Goal: Task Accomplishment & Management: Use online tool/utility

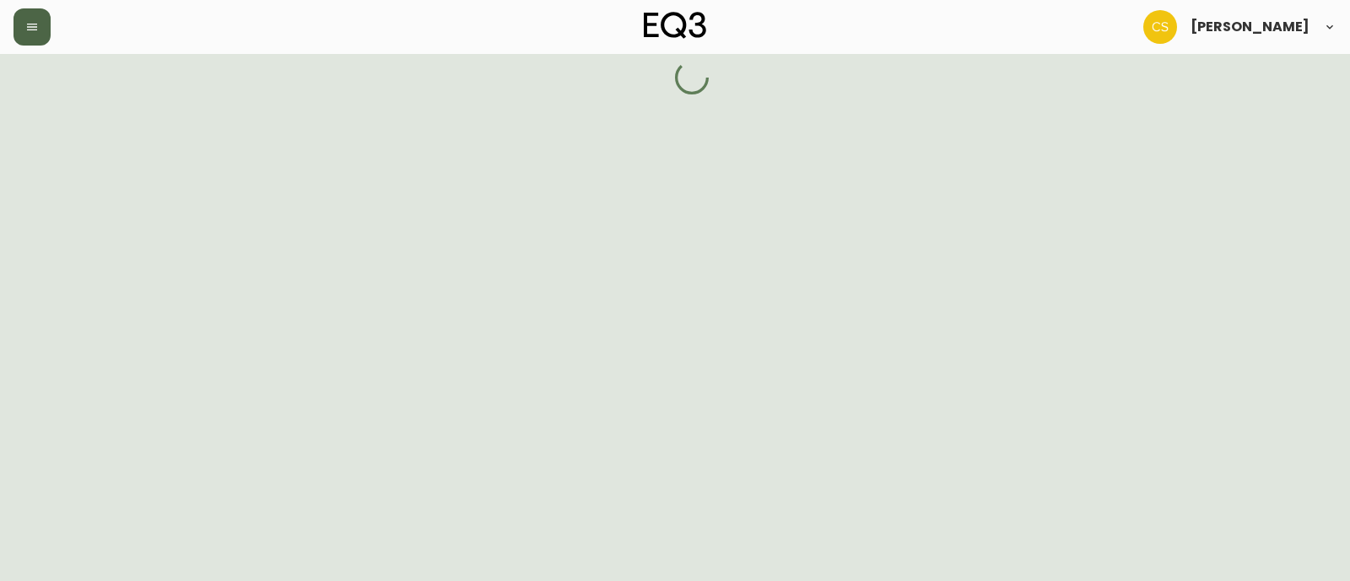
click at [31, 30] on icon "button" at bounding box center [31, 26] width 13 height 13
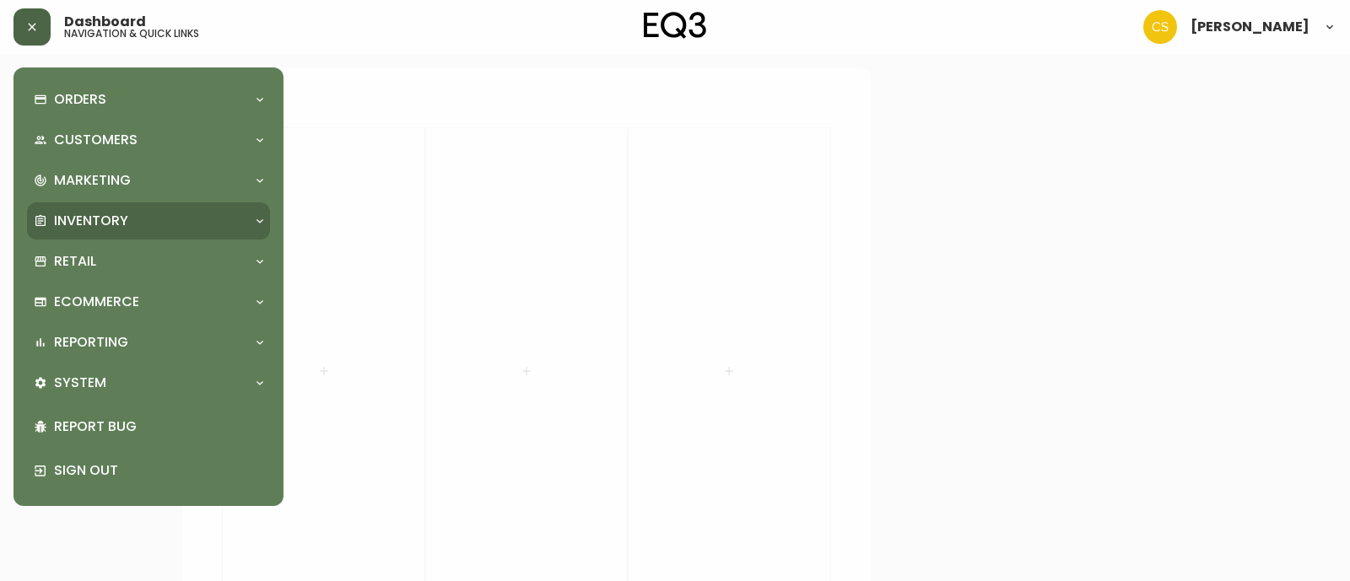
click at [100, 224] on p "Inventory" at bounding box center [91, 221] width 74 height 19
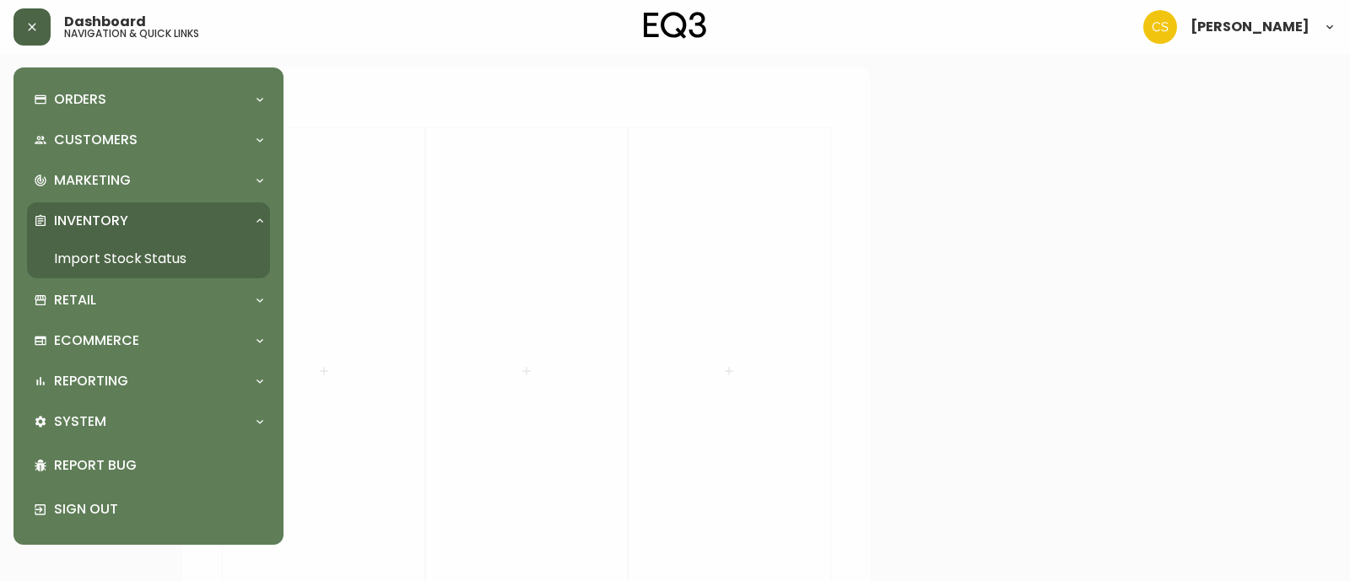
click at [167, 244] on link "Import Stock Status" at bounding box center [148, 259] width 243 height 39
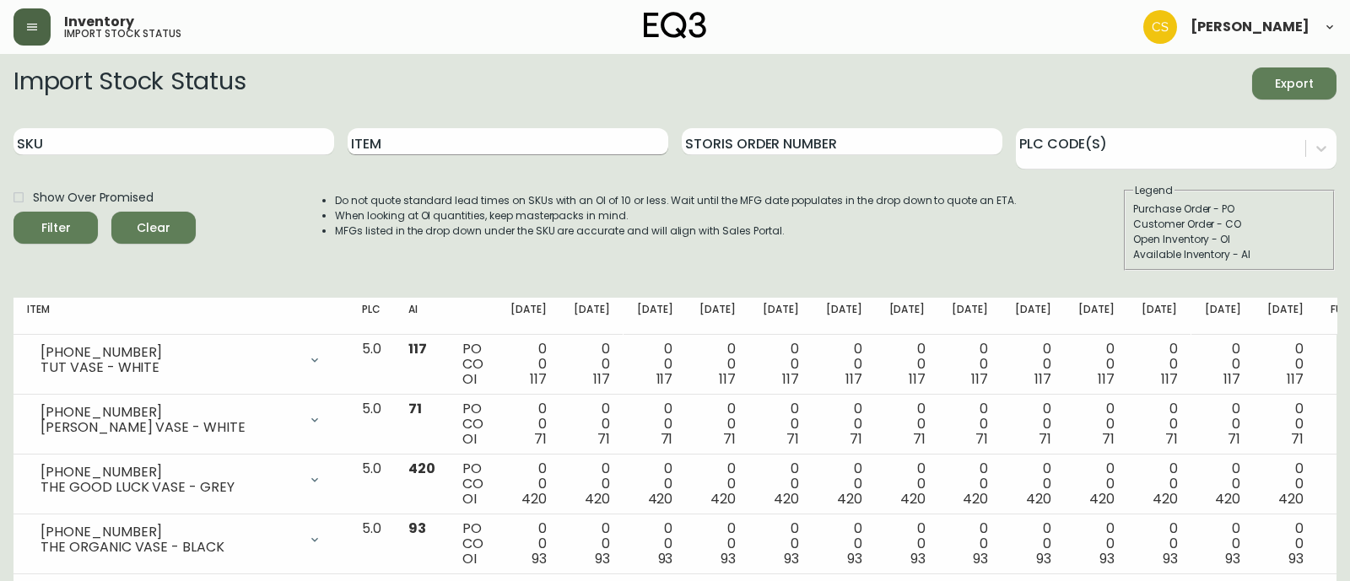
click at [415, 141] on input "Item" at bounding box center [508, 141] width 321 height 27
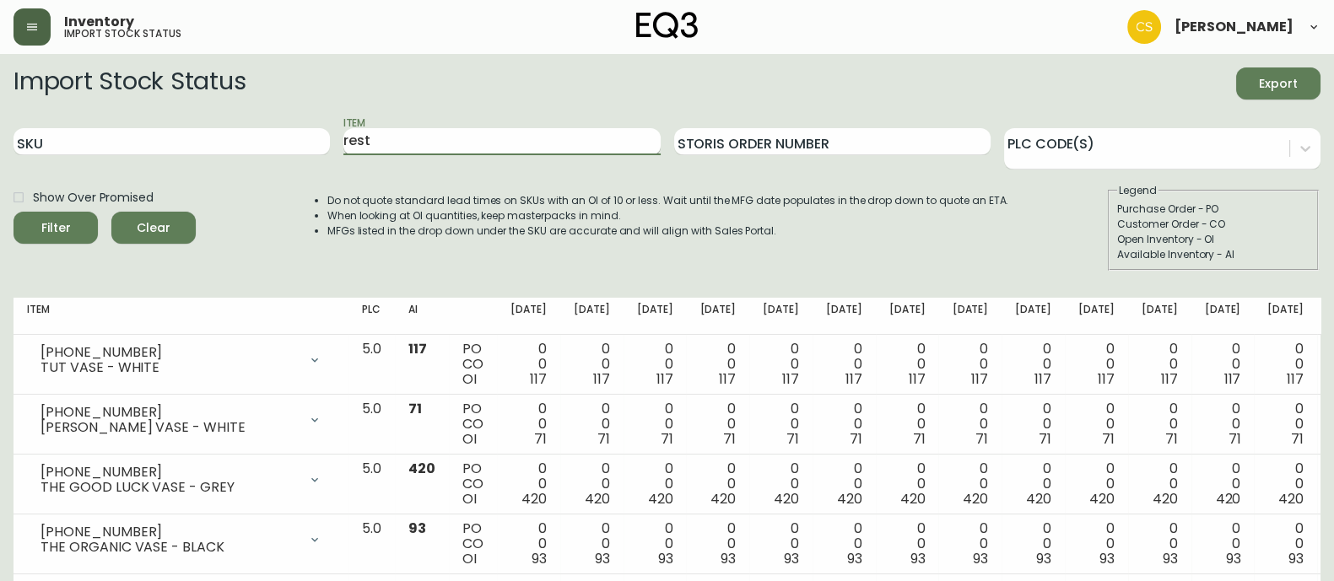
click at [13, 212] on button "Filter" at bounding box center [55, 228] width 84 height 32
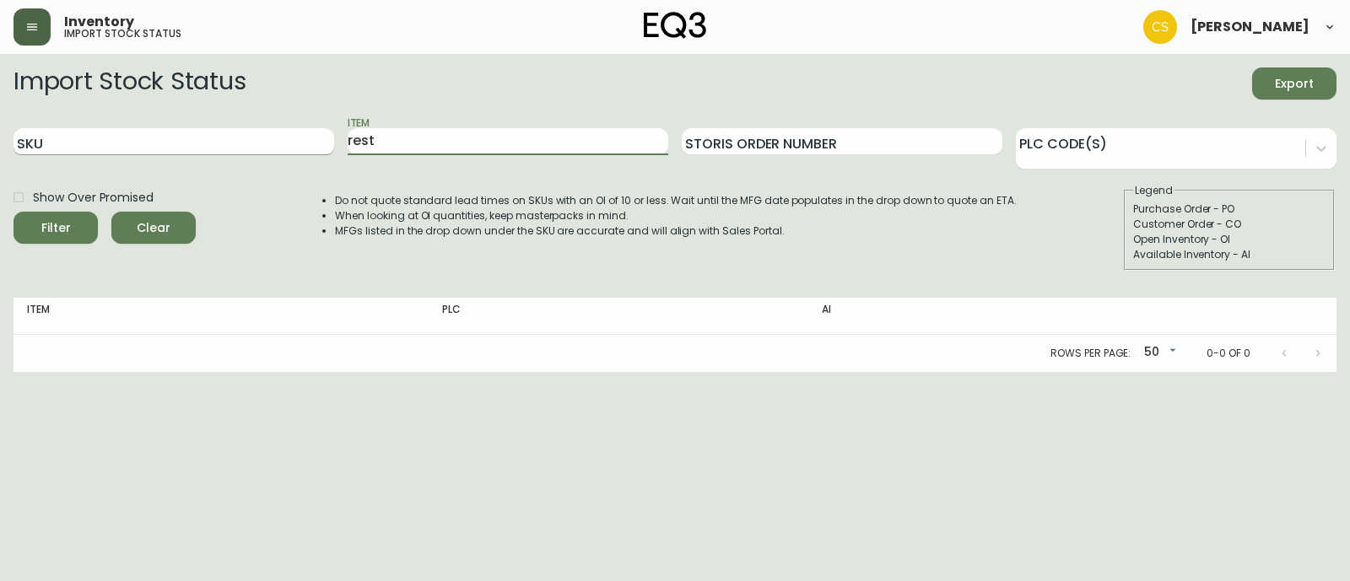
drag, startPoint x: 401, startPoint y: 146, endPoint x: 275, endPoint y: 146, distance: 125.7
click at [275, 146] on div "SKU Item rest Storis Order Number PLC Code(s)" at bounding box center [674, 142] width 1323 height 55
click at [13, 212] on button "Filter" at bounding box center [55, 228] width 84 height 32
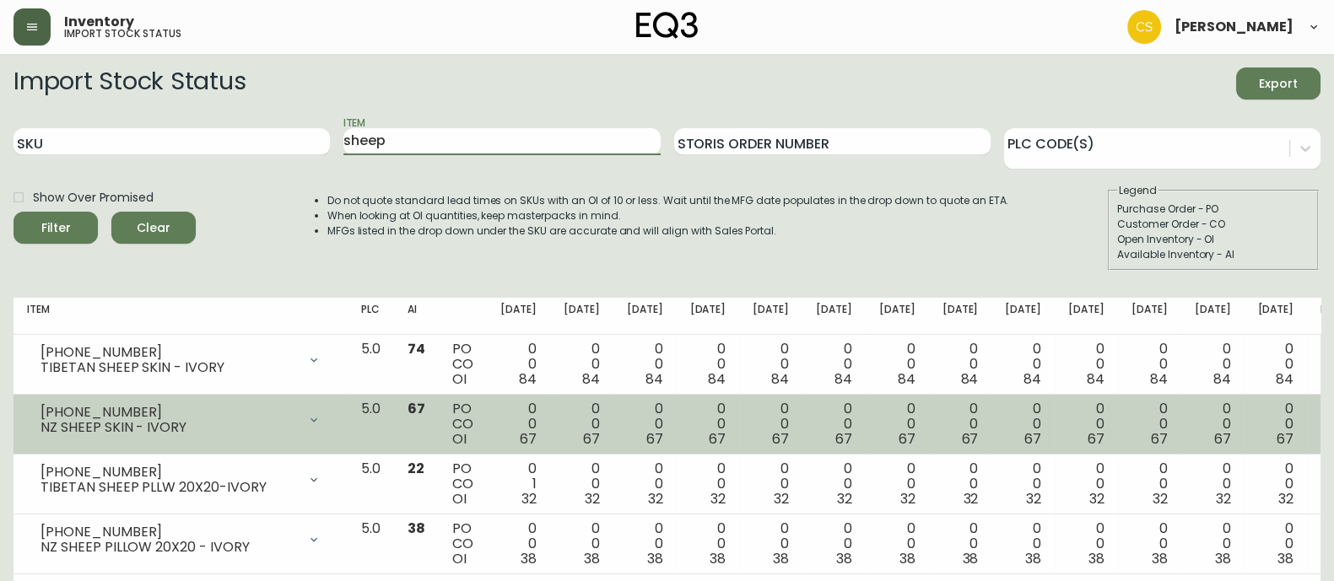
scroll to position [29, 0]
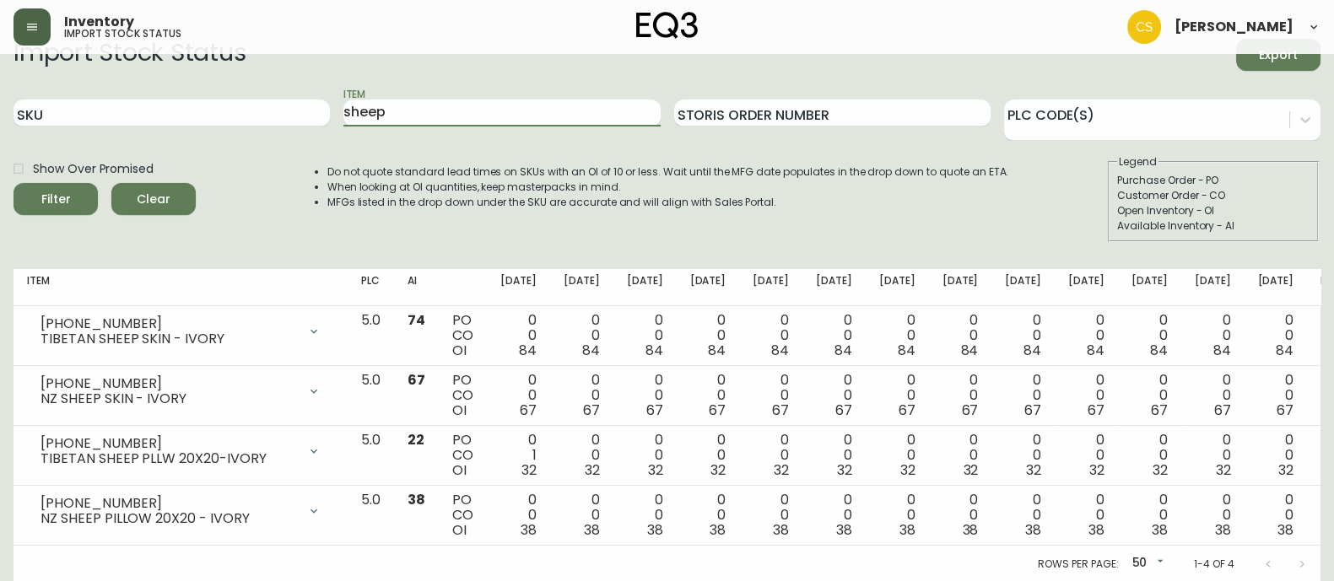
drag, startPoint x: 404, startPoint y: 107, endPoint x: 274, endPoint y: 98, distance: 130.3
click at [275, 98] on div "SKU Item sheep Storis Order Number PLC Code(s)" at bounding box center [666, 113] width 1307 height 55
type input "botra"
click at [13, 183] on button "Filter" at bounding box center [55, 199] width 84 height 32
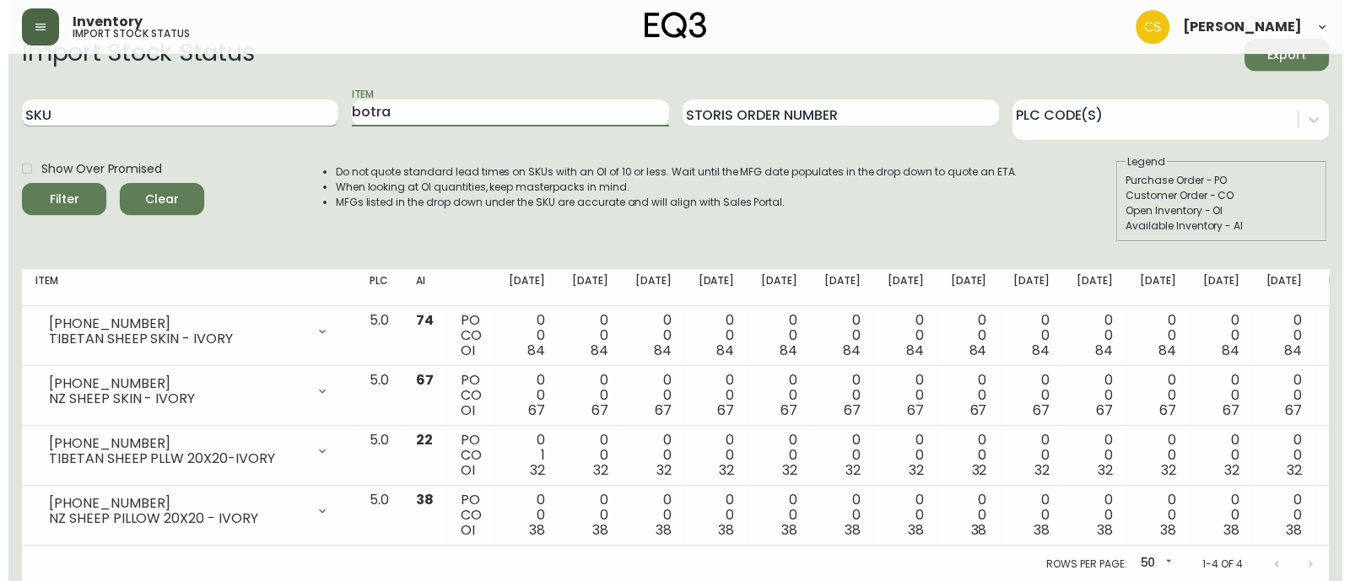
scroll to position [0, 0]
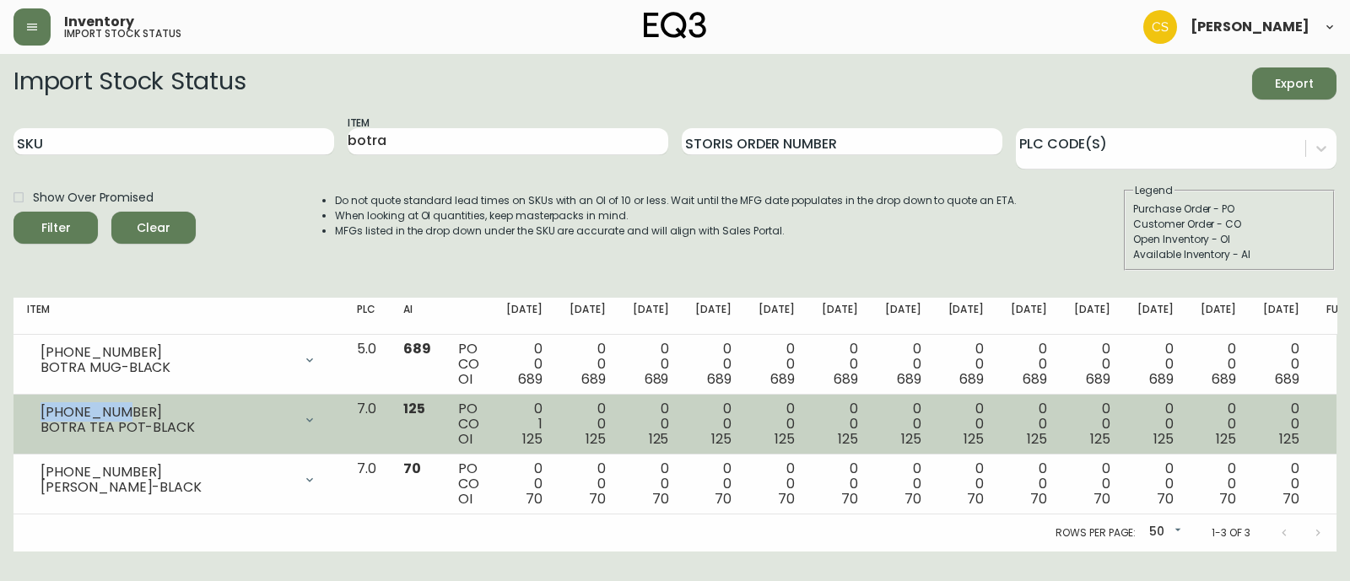
drag, startPoint x: 118, startPoint y: 410, endPoint x: 16, endPoint y: 407, distance: 102.1
click at [16, 407] on td "[PHONE_NUMBER] BOTRA TEA POT-BLACK Opening Balance 126 ( [DATE] ) Customer Orde…" at bounding box center [178, 425] width 330 height 60
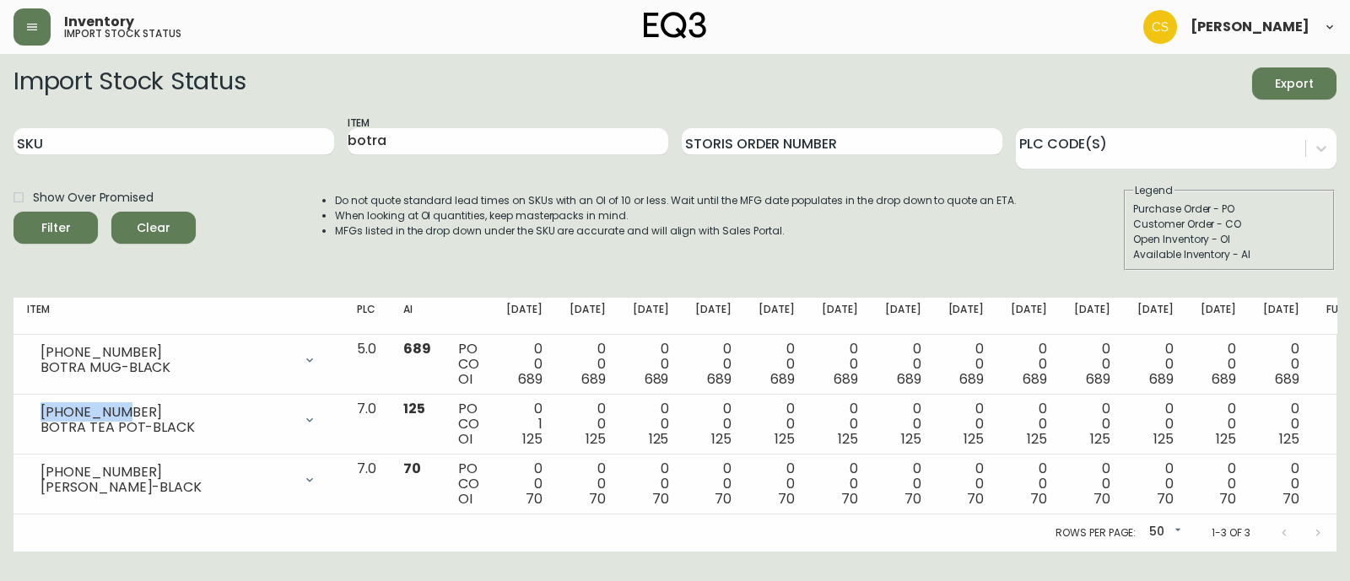
copy div "[PHONE_NUMBER]"
